Goal: Task Accomplishment & Management: Manage account settings

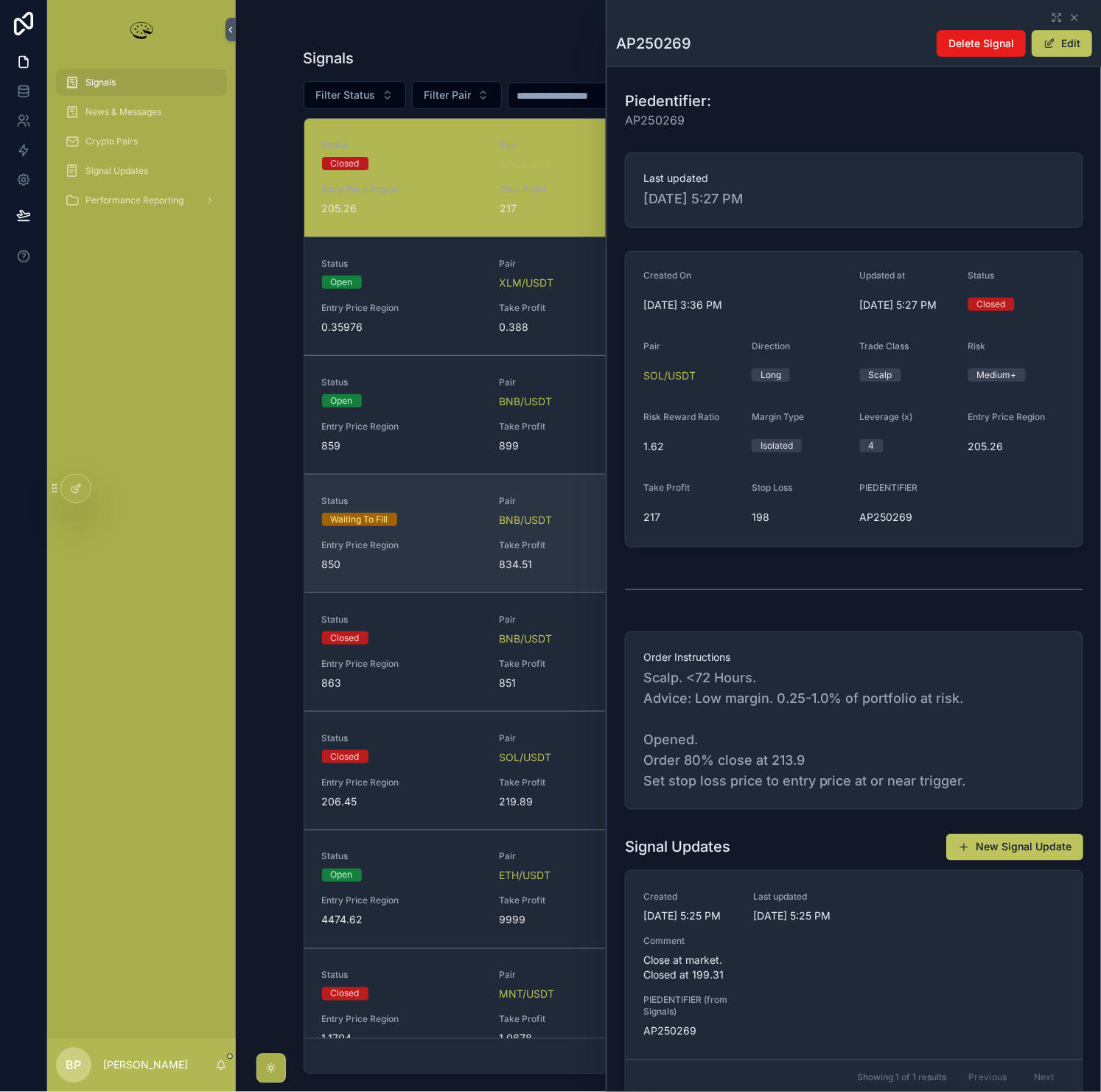
click at [401, 546] on span "Entry Price Region" at bounding box center [402, 546] width 160 height 12
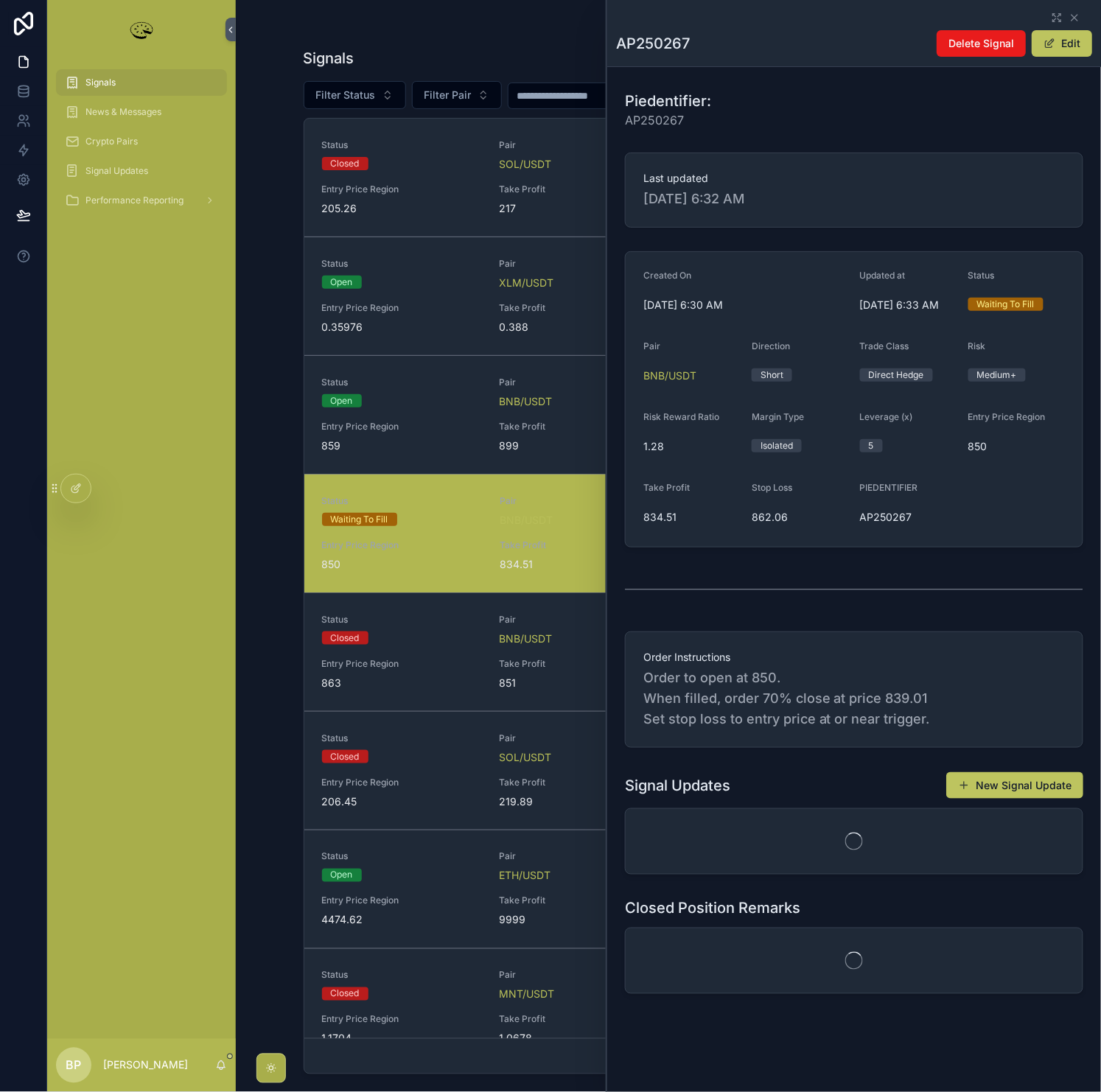
click at [1071, 28] on div "AP250267 Delete Signal Edit" at bounding box center [854, 33] width 476 height 66
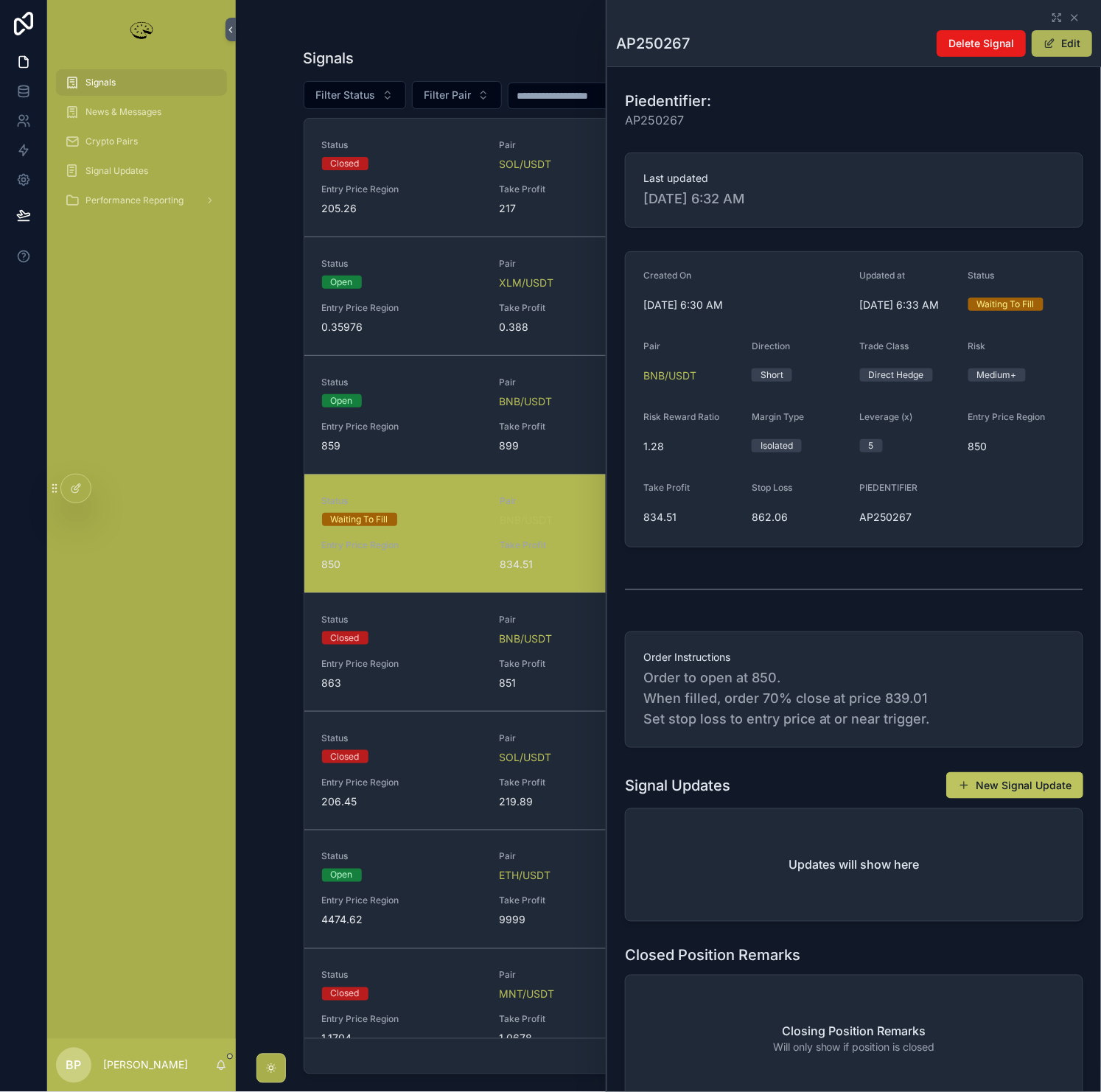
click at [1071, 37] on button "Edit" at bounding box center [1061, 43] width 60 height 27
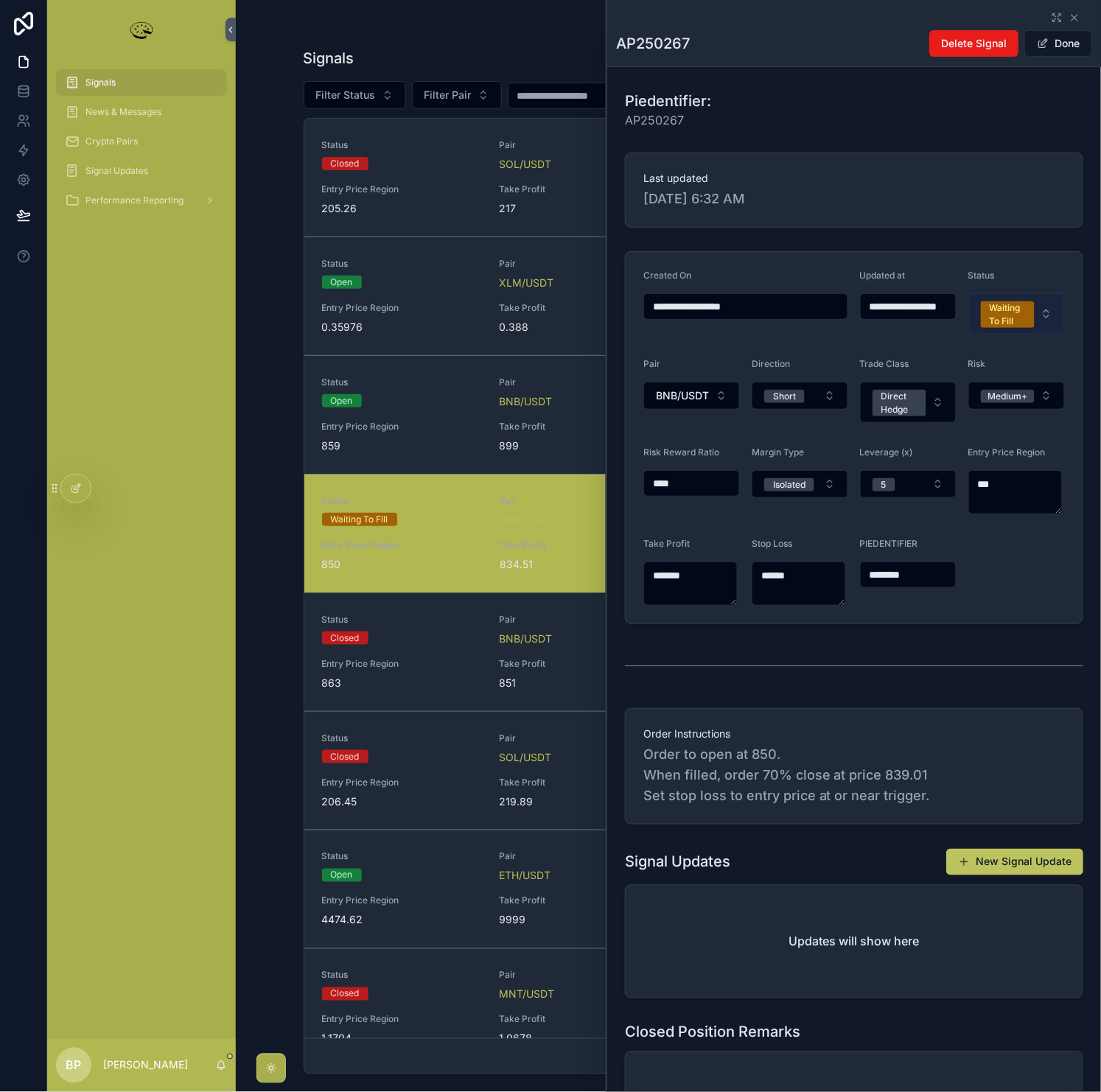
click at [1000, 309] on div "Waiting To Fill" at bounding box center [1008, 314] width 37 height 27
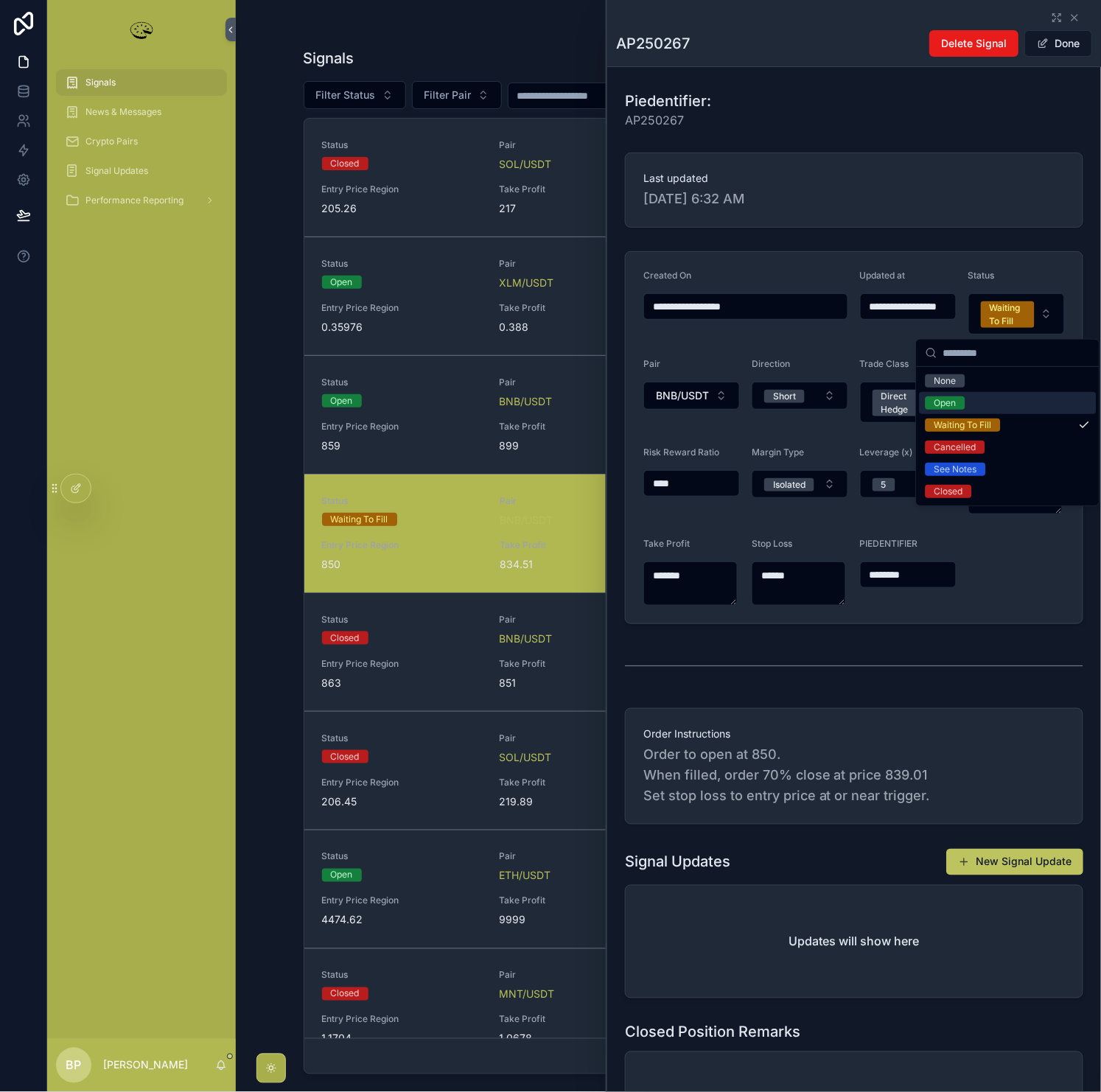
click at [945, 402] on div "Open" at bounding box center [946, 402] width 22 height 13
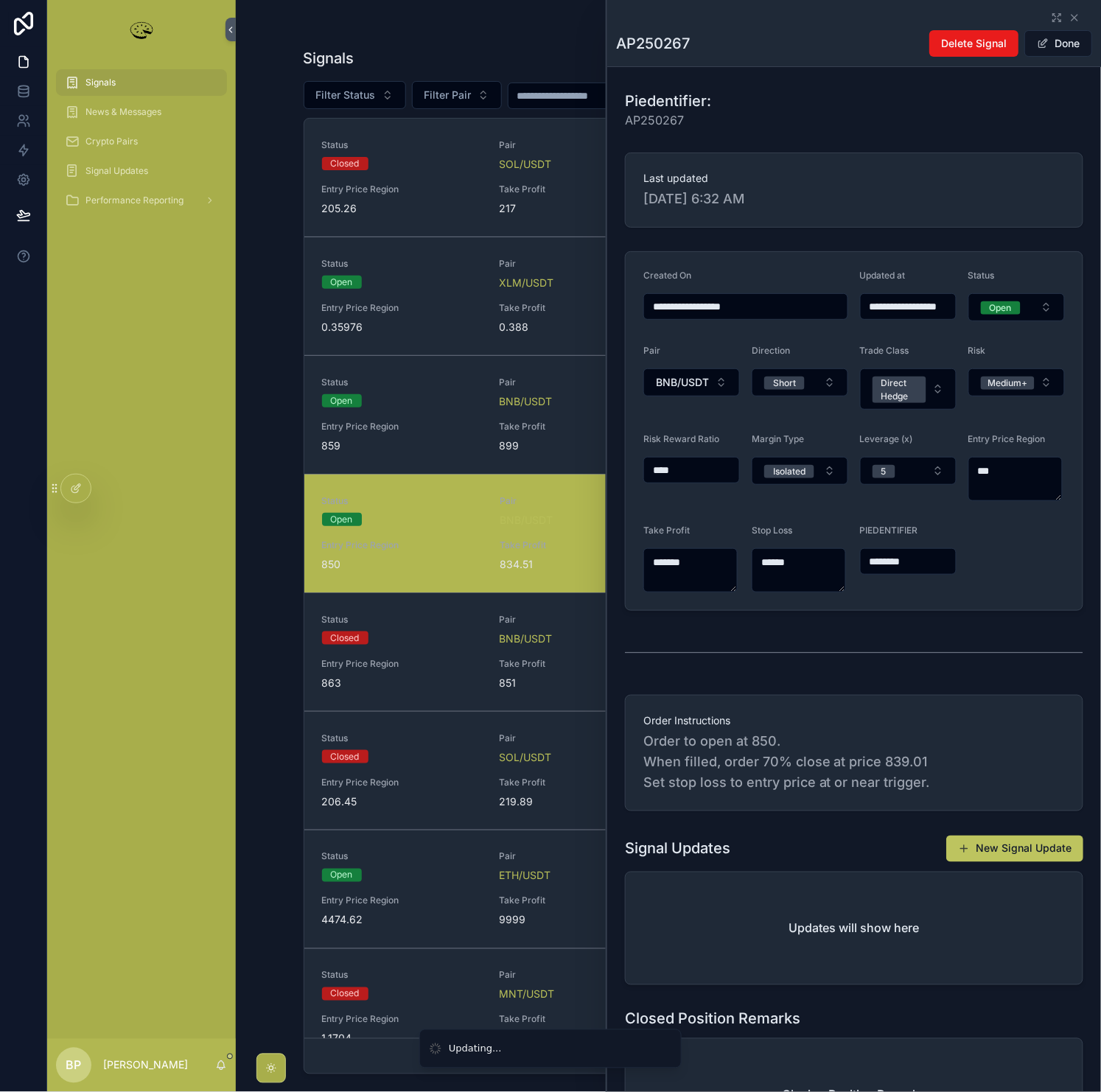
type input "**********"
click at [1057, 42] on button "Done" at bounding box center [1059, 43] width 68 height 27
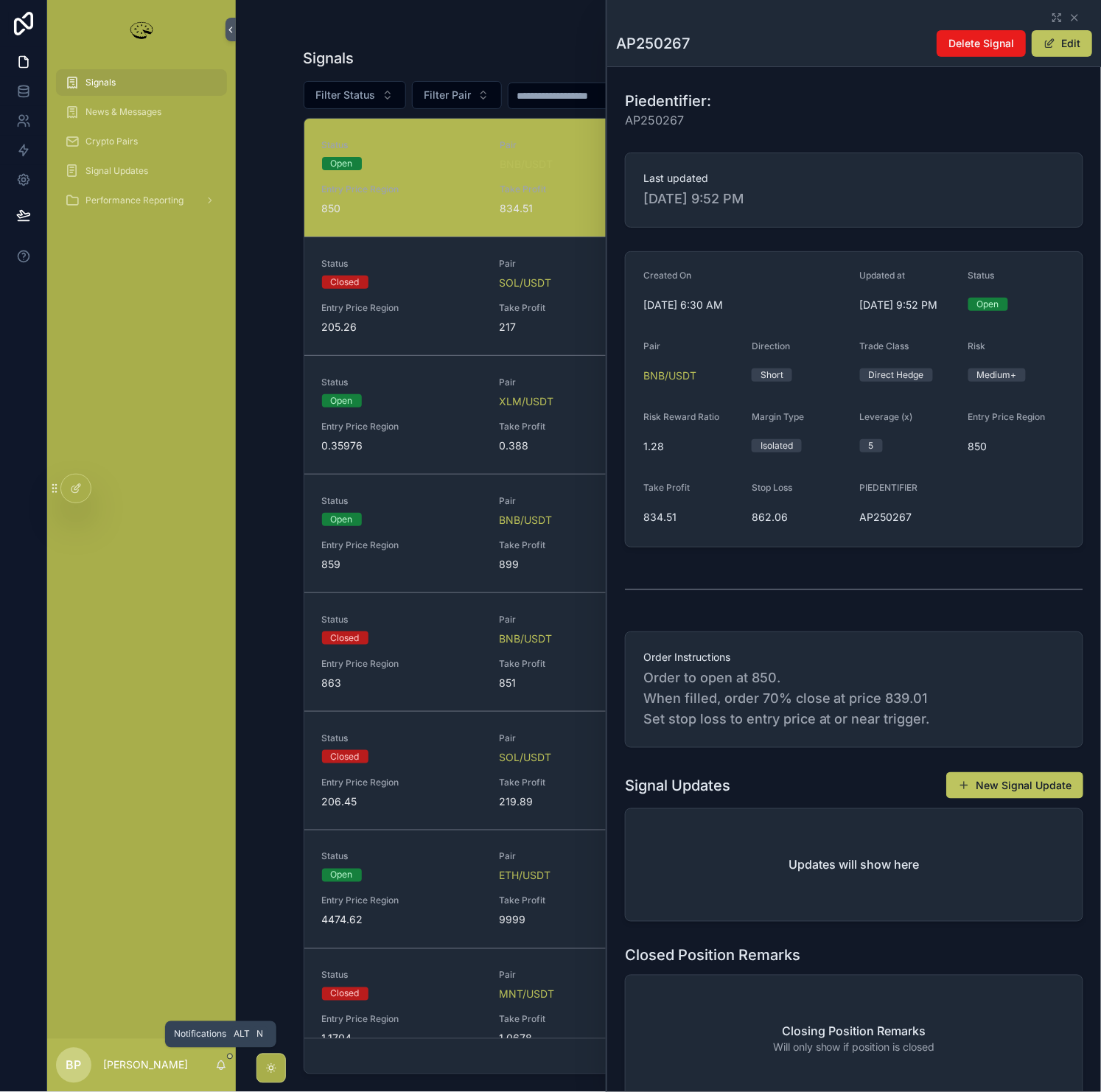
click at [217, 1068] on icon "scrollable content" at bounding box center [221, 1064] width 8 height 7
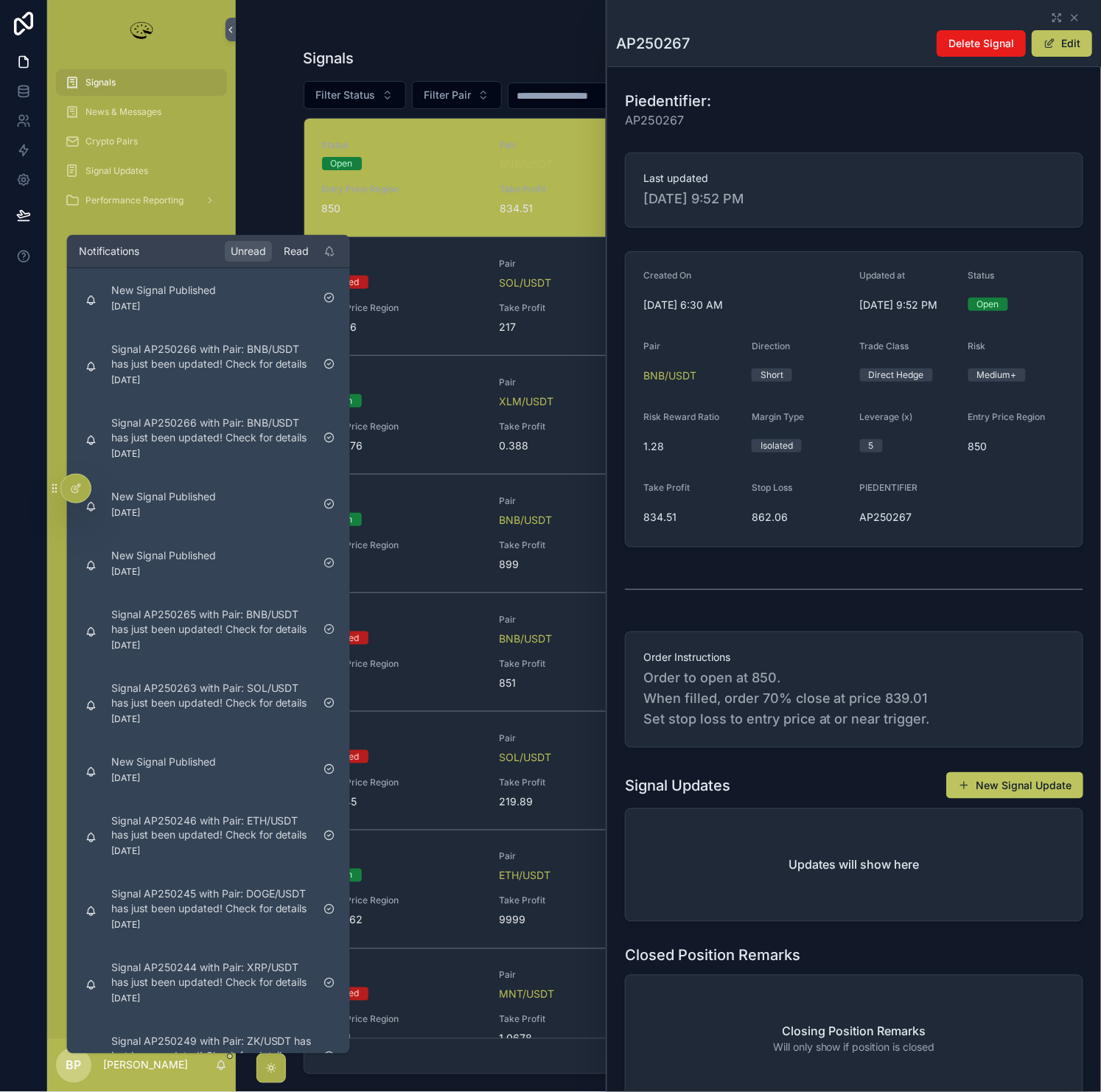
click at [300, 246] on div "Read" at bounding box center [296, 251] width 37 height 21
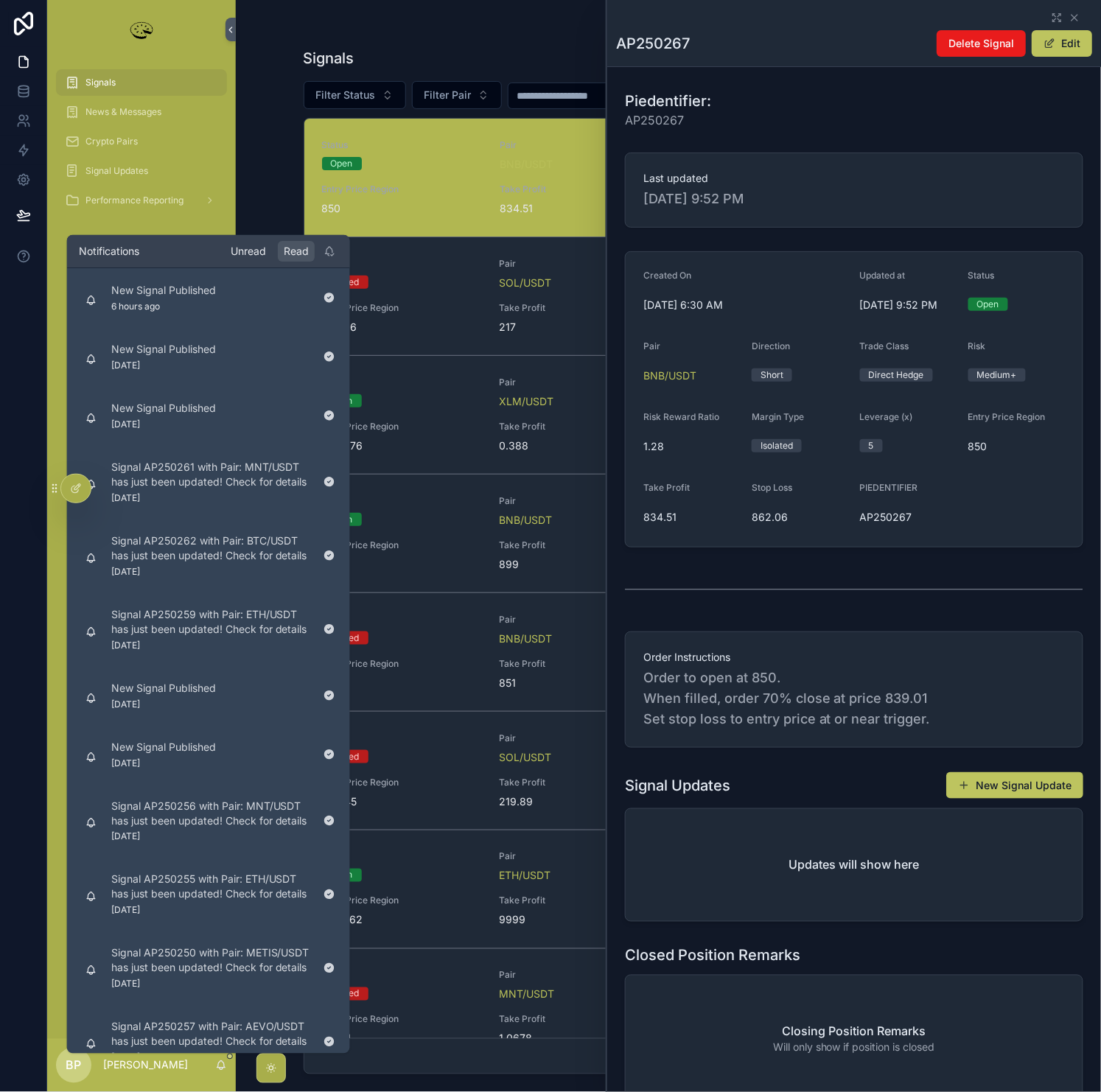
click at [254, 246] on div "Unread" at bounding box center [248, 251] width 47 height 21
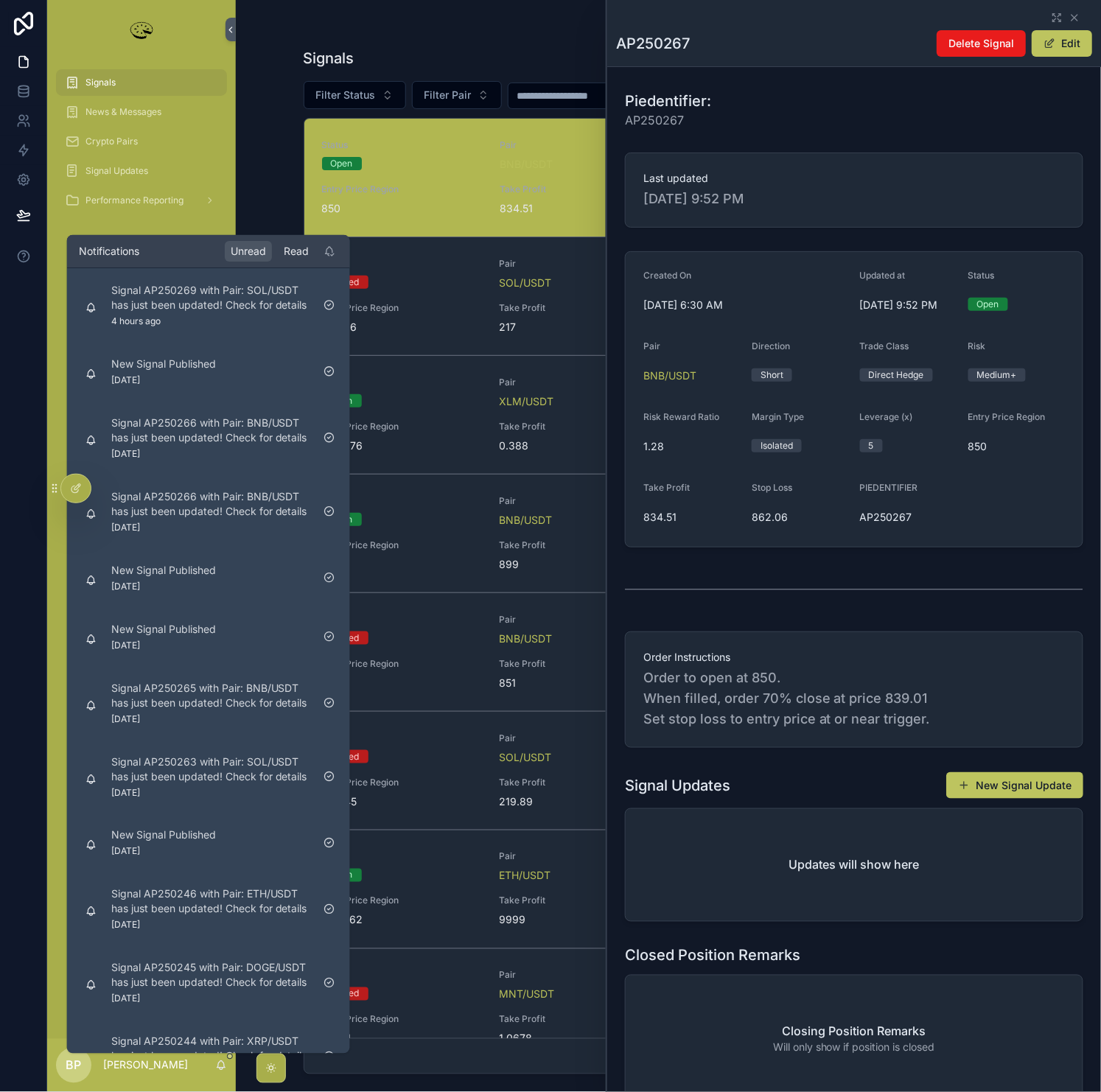
click at [289, 251] on div "Read" at bounding box center [296, 251] width 37 height 21
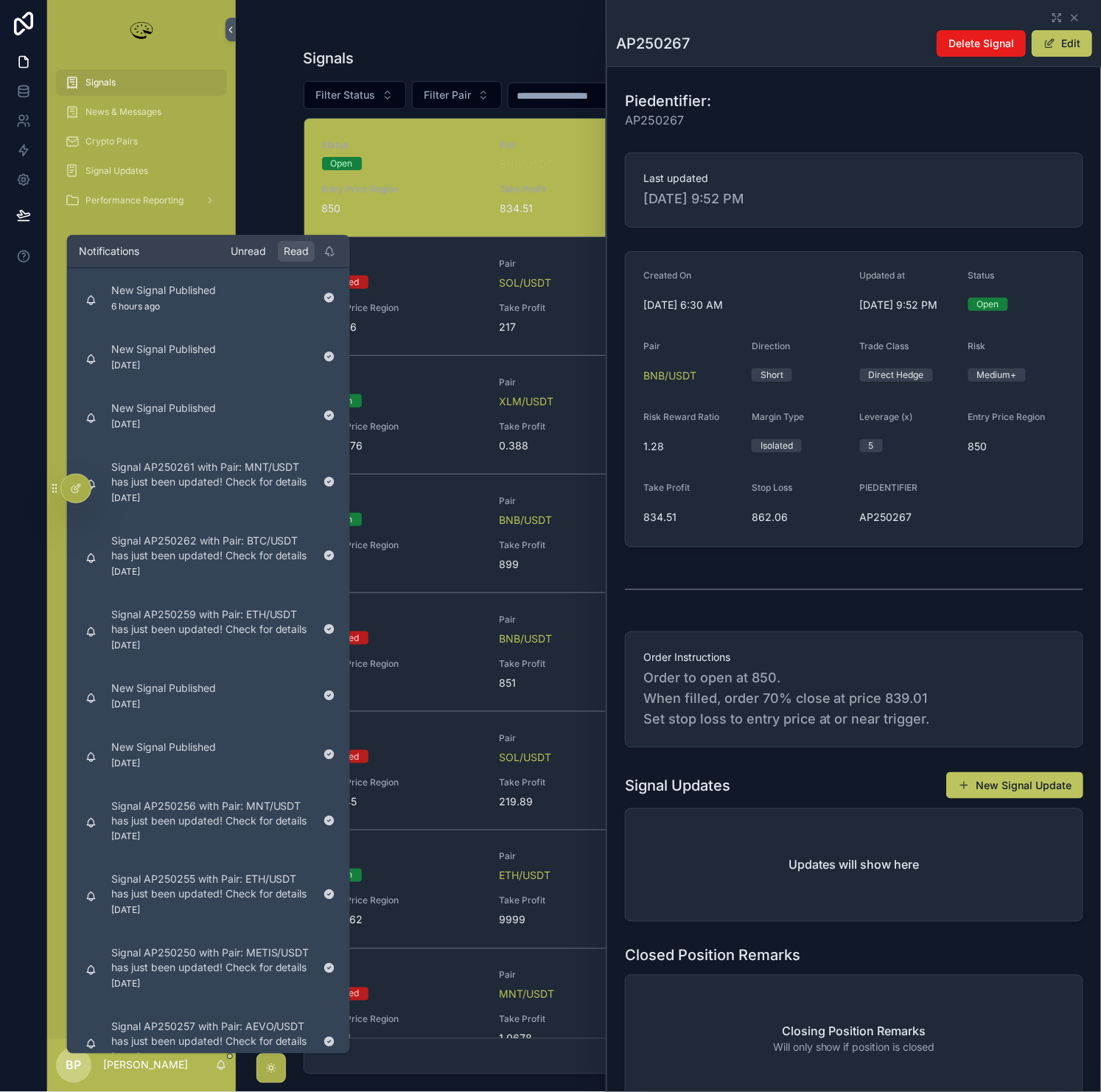
click at [237, 251] on div "Unread" at bounding box center [248, 251] width 47 height 21
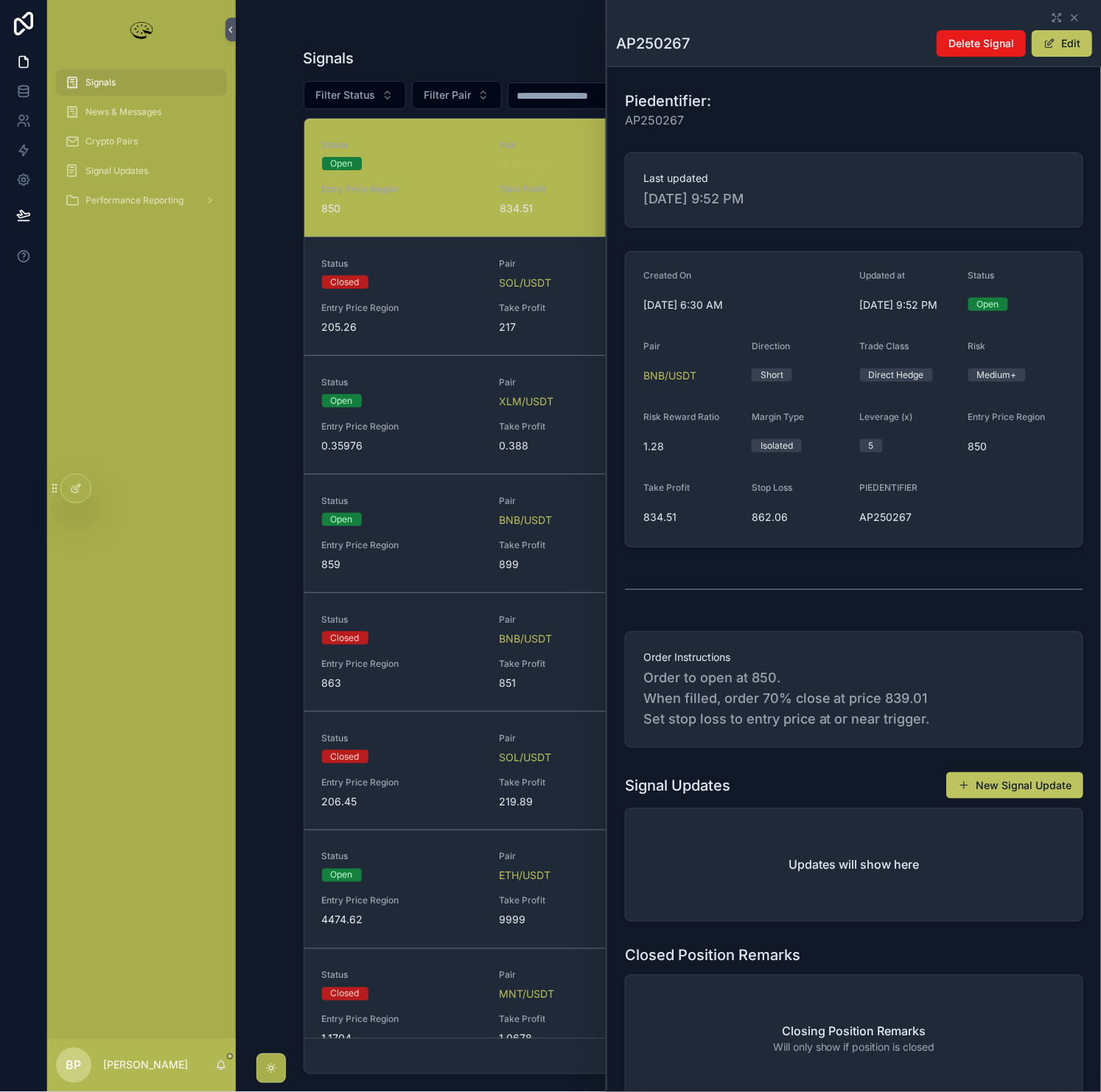
click at [53, 915] on div "Signals News & Messages Crypto Pairs Signal Updates Performance Reporting" at bounding box center [141, 549] width 189 height 980
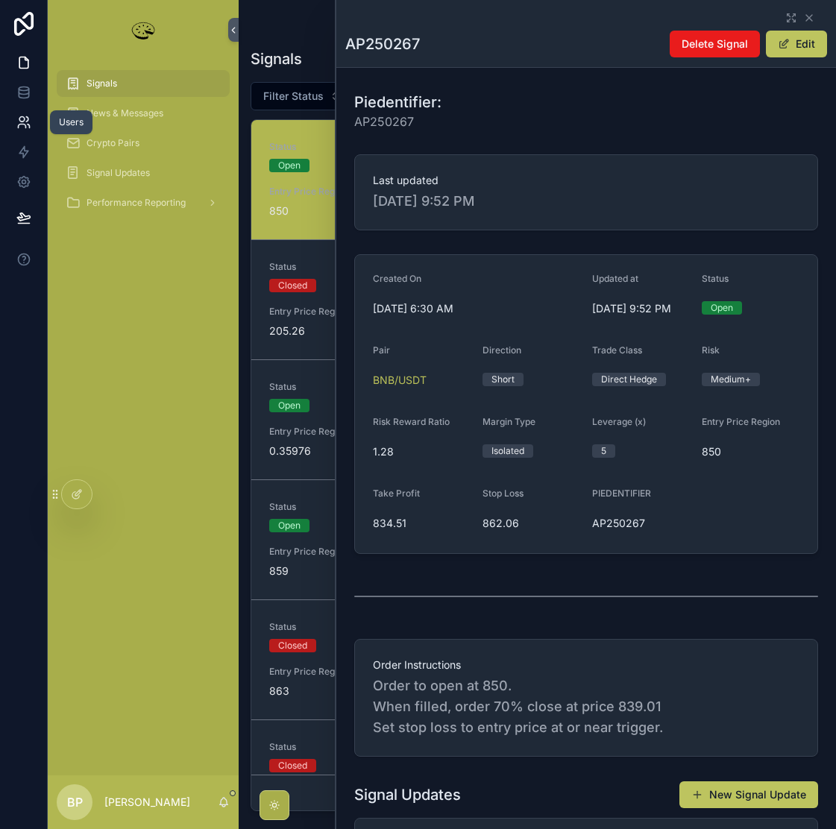
drag, startPoint x: 329, startPoint y: 79, endPoint x: 27, endPoint y: 120, distance: 304.8
click at [27, 120] on icon at bounding box center [23, 122] width 15 height 15
